Goal: Go to known website: Access a specific website the user already knows

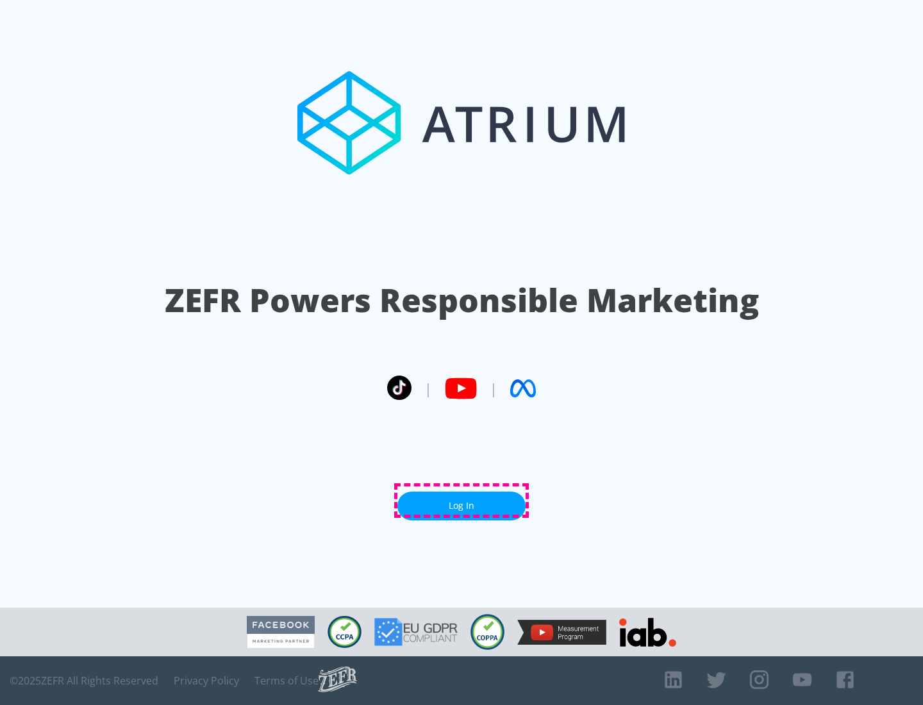
click at [461, 501] on link "Log In" at bounding box center [461, 506] width 128 height 29
